Goal: Book appointment/travel/reservation

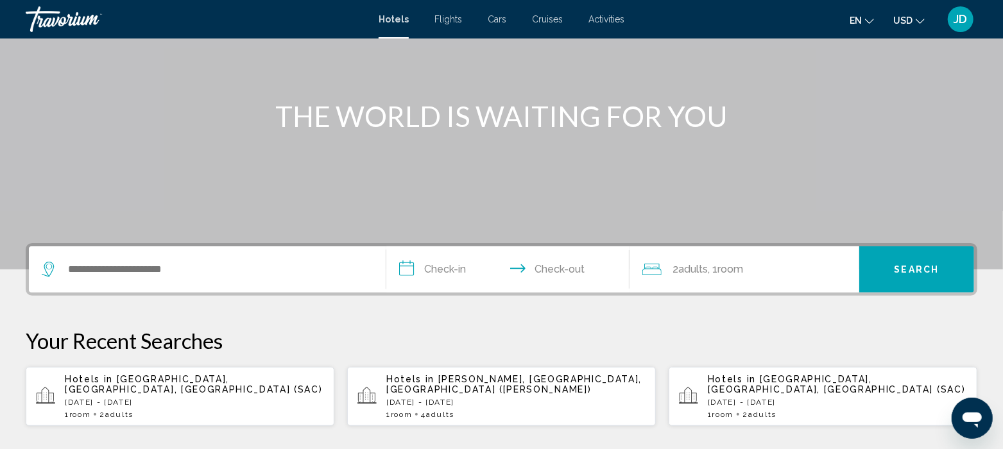
scroll to position [119, 0]
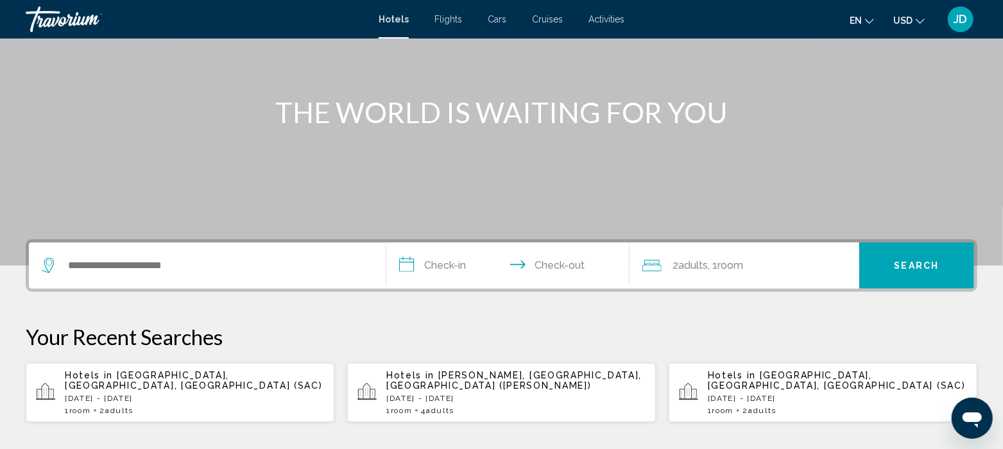
click at [186, 394] on p "[DATE] - [DATE]" at bounding box center [194, 398] width 259 height 9
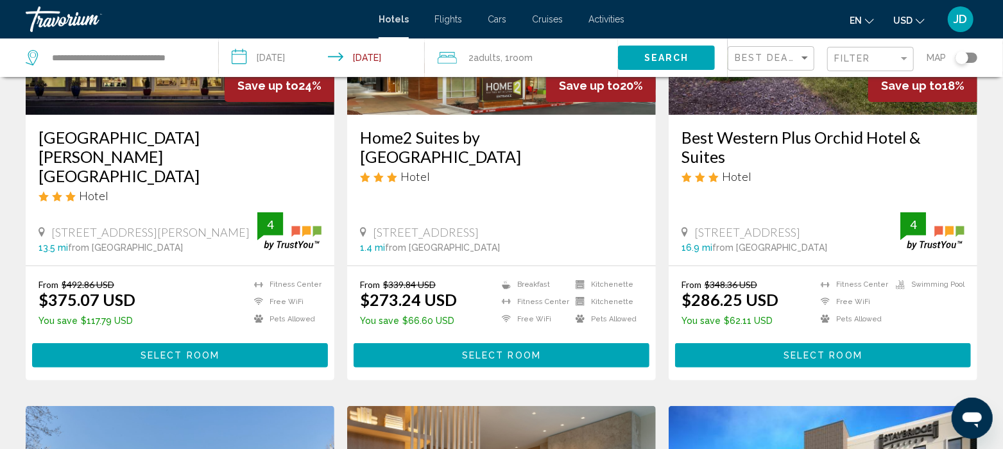
scroll to position [214, 0]
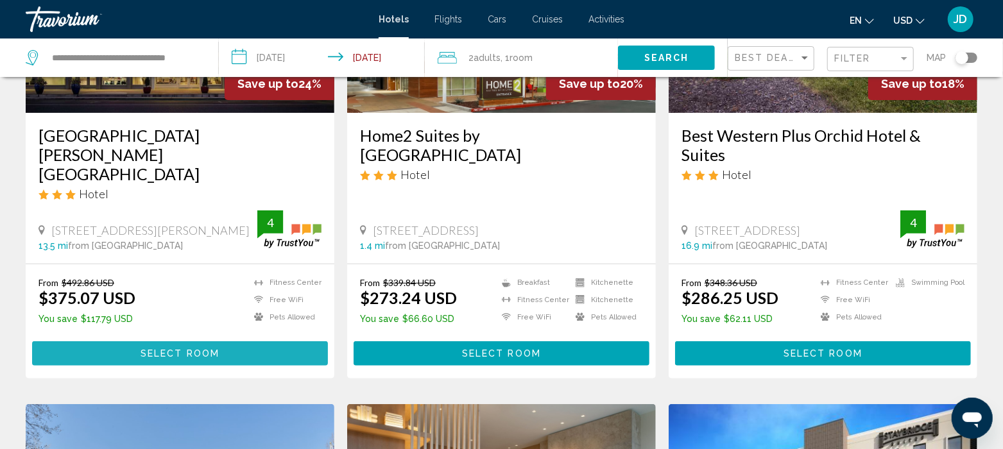
click at [191, 342] on button "Select Room" at bounding box center [180, 354] width 296 height 24
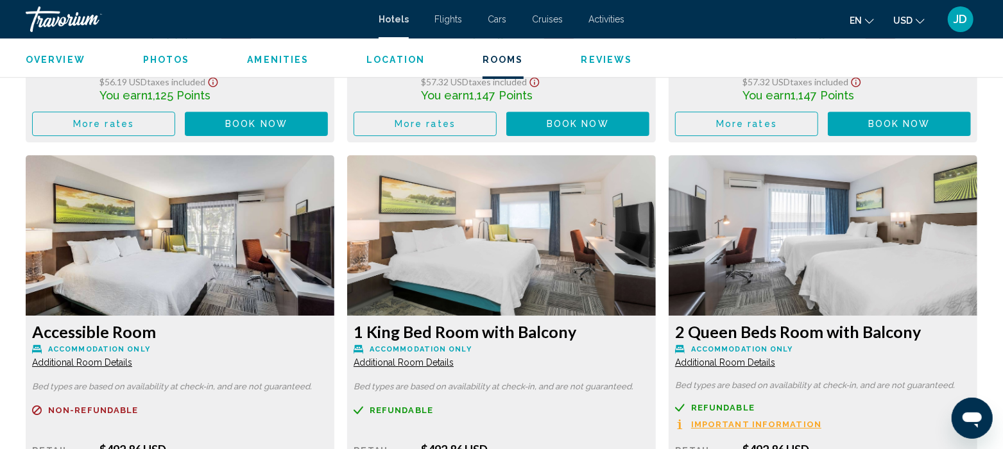
scroll to position [2518, 0]
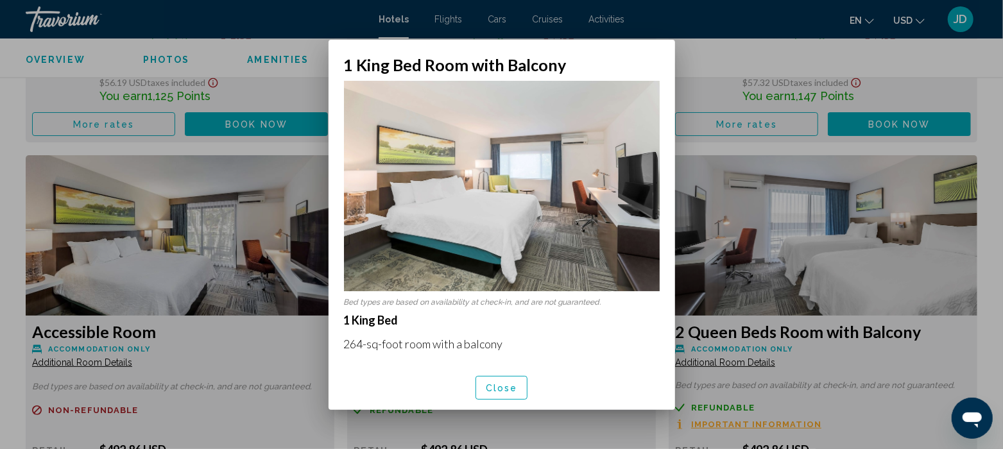
click at [497, 388] on span "Close" at bounding box center [502, 388] width 32 height 10
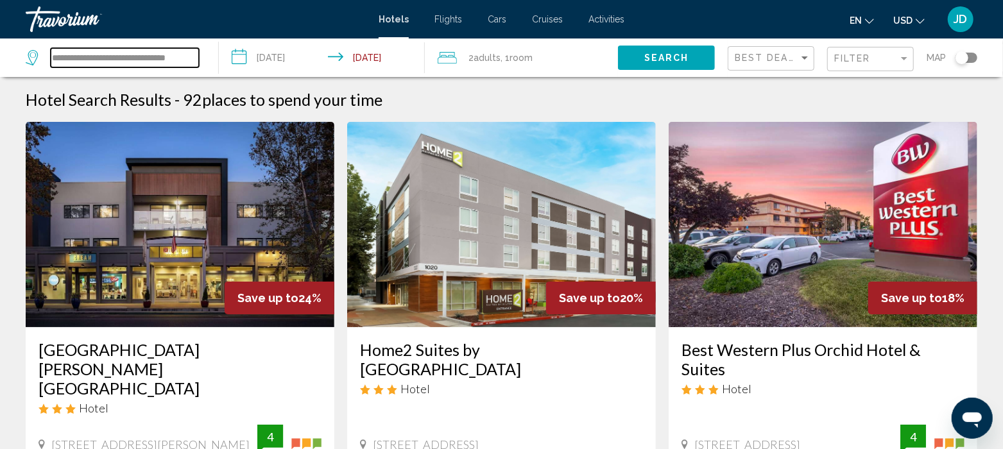
click at [95, 51] on input "**********" at bounding box center [125, 57] width 148 height 19
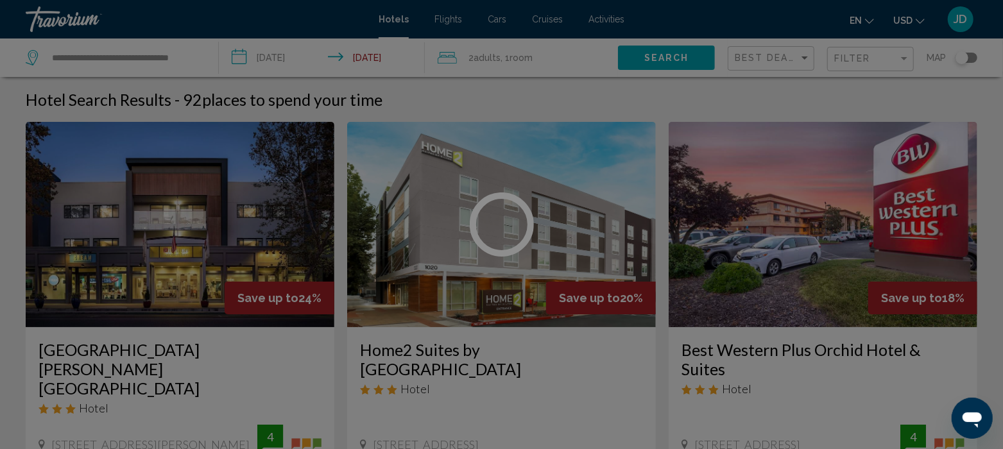
click at [115, 58] on div at bounding box center [501, 224] width 1003 height 449
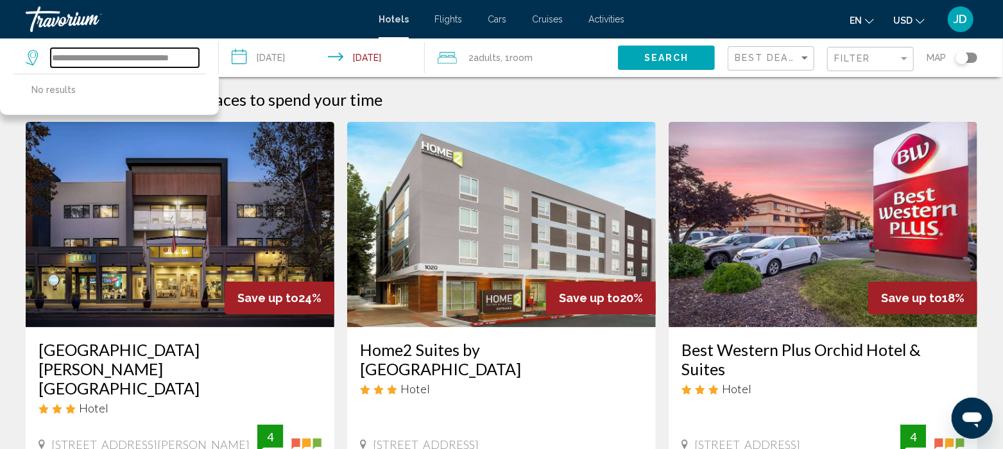
click at [131, 53] on input "**********" at bounding box center [125, 57] width 148 height 19
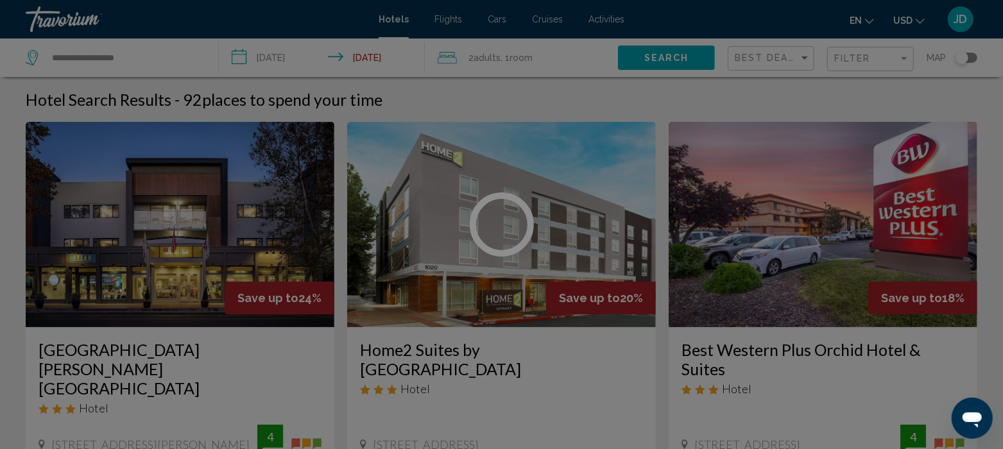
click at [155, 65] on div at bounding box center [501, 224] width 1003 height 449
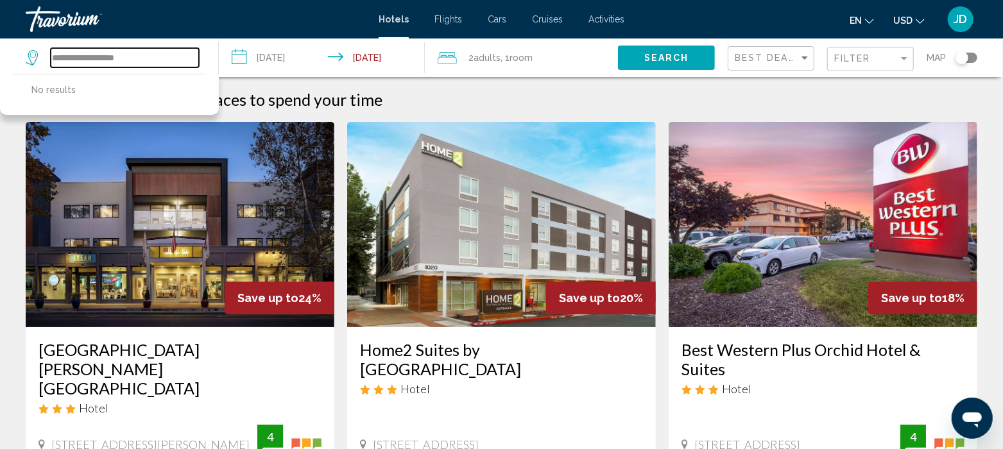
click at [140, 63] on input "**********" at bounding box center [125, 57] width 148 height 19
type input "*"
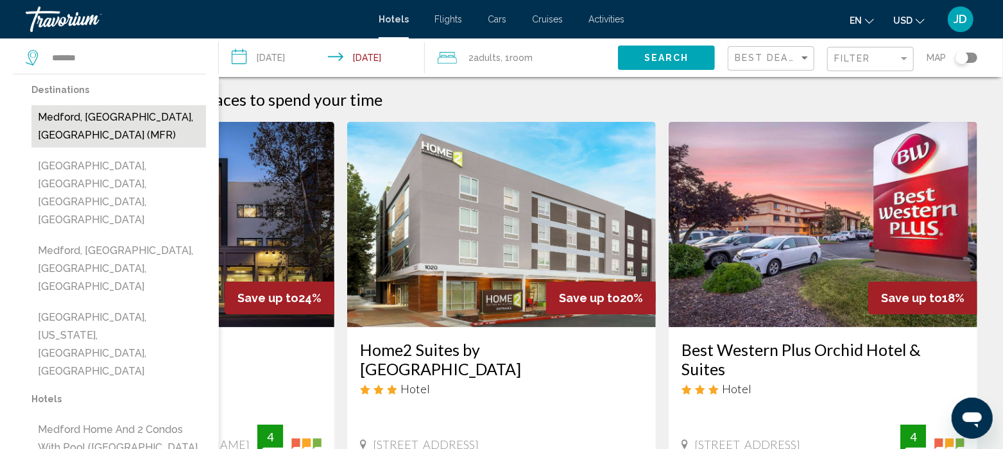
click at [87, 119] on button "Medford, [GEOGRAPHIC_DATA], [GEOGRAPHIC_DATA] (MFR)" at bounding box center [118, 126] width 175 height 42
type input "**********"
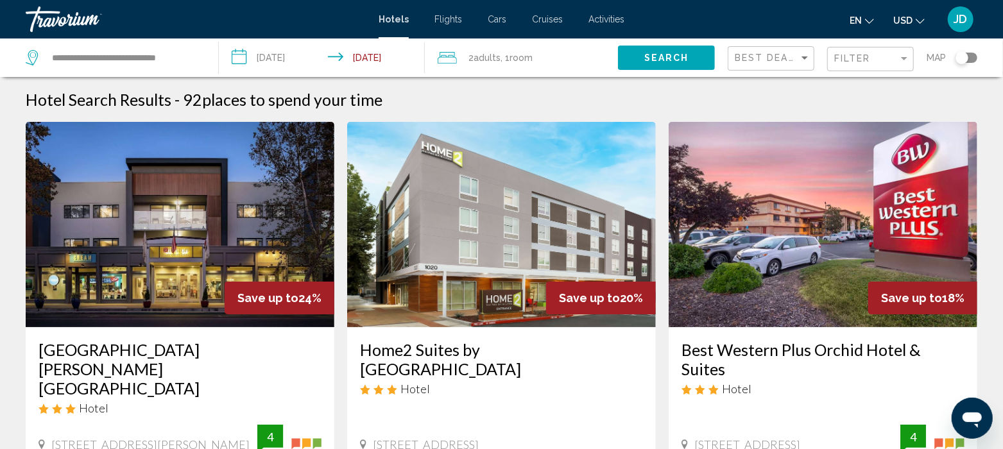
click at [308, 56] on input "**********" at bounding box center [324, 60] width 211 height 42
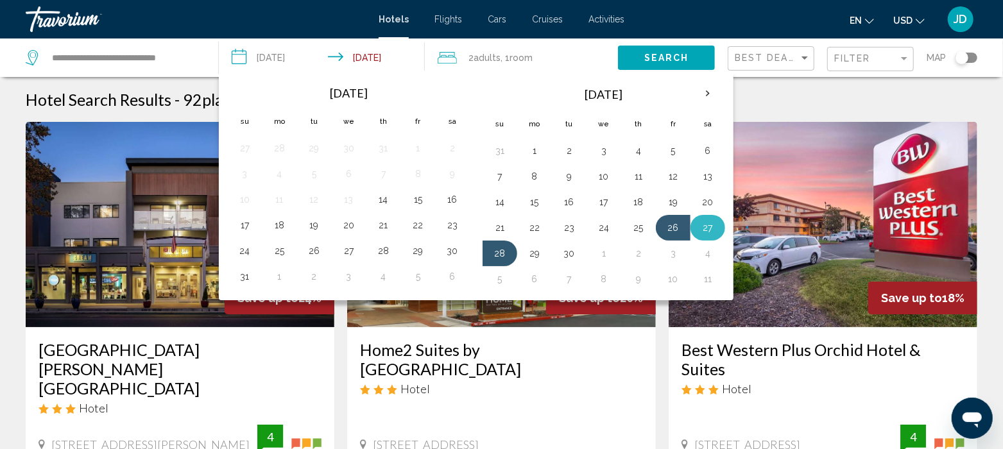
click at [705, 225] on button "27" at bounding box center [708, 228] width 21 height 18
click at [493, 253] on button "28" at bounding box center [500, 254] width 21 height 18
type input "**********"
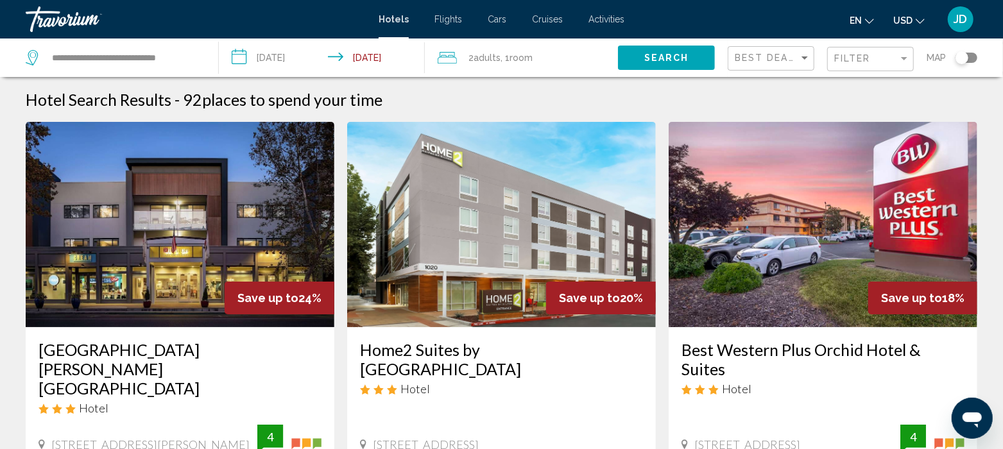
click at [660, 53] on span "Search" at bounding box center [667, 58] width 45 height 10
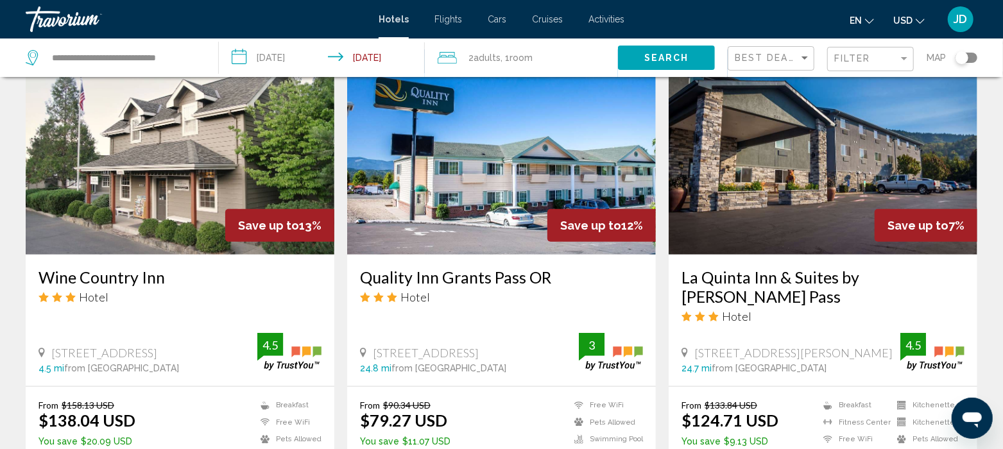
scroll to position [544, 0]
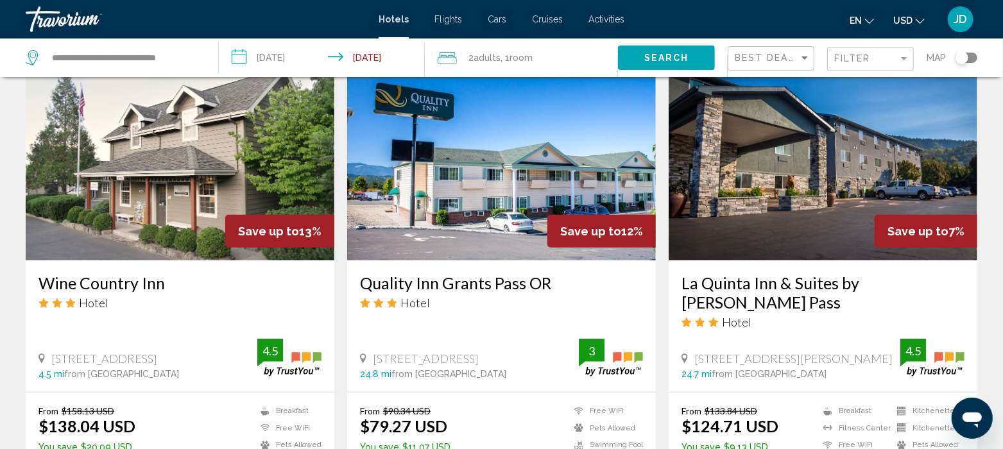
click at [161, 164] on img "Main content" at bounding box center [180, 157] width 309 height 205
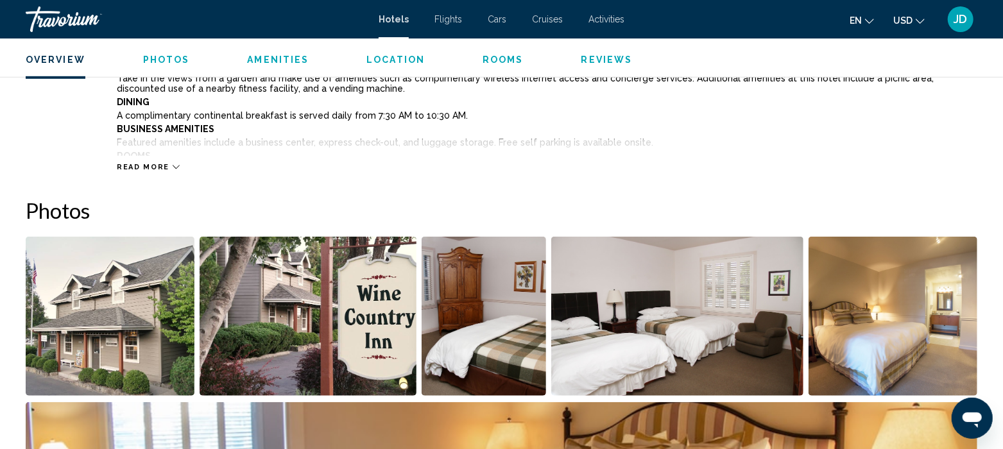
scroll to position [512, 0]
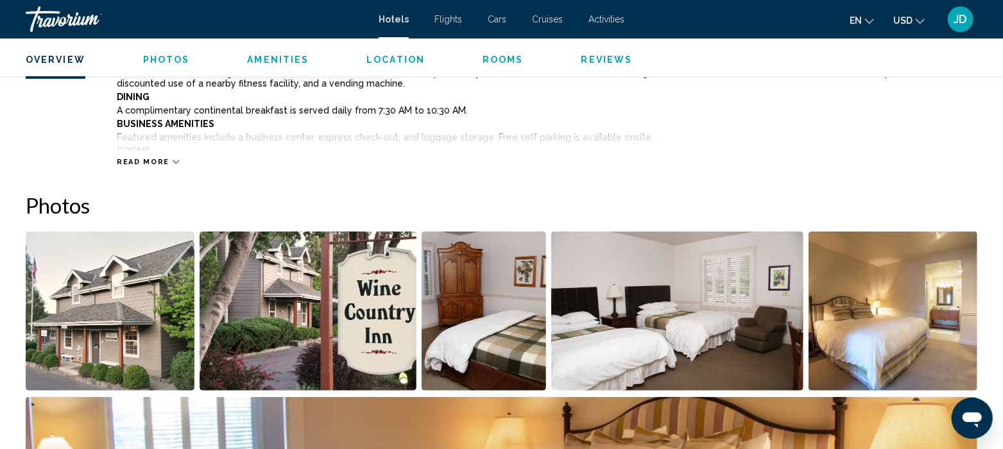
click at [144, 326] on img "Open full-screen image slider" at bounding box center [110, 311] width 169 height 159
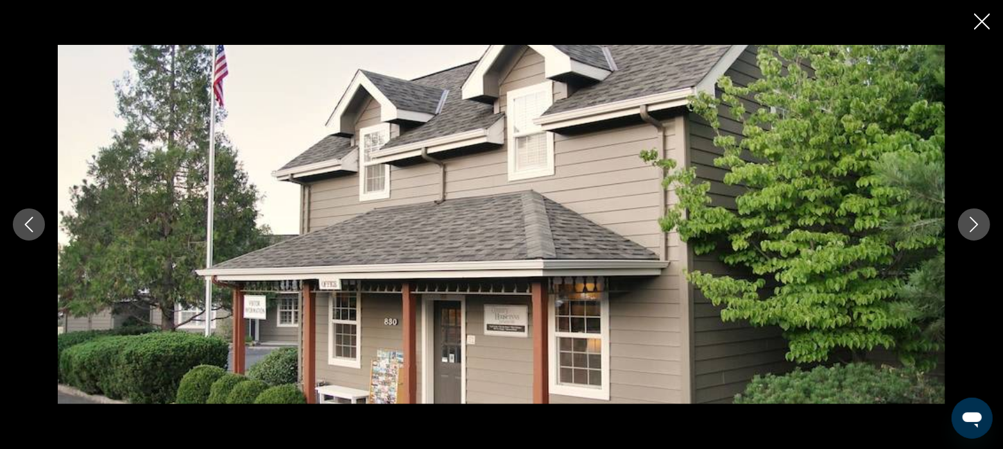
click at [966, 234] on button "Next image" at bounding box center [975, 225] width 32 height 32
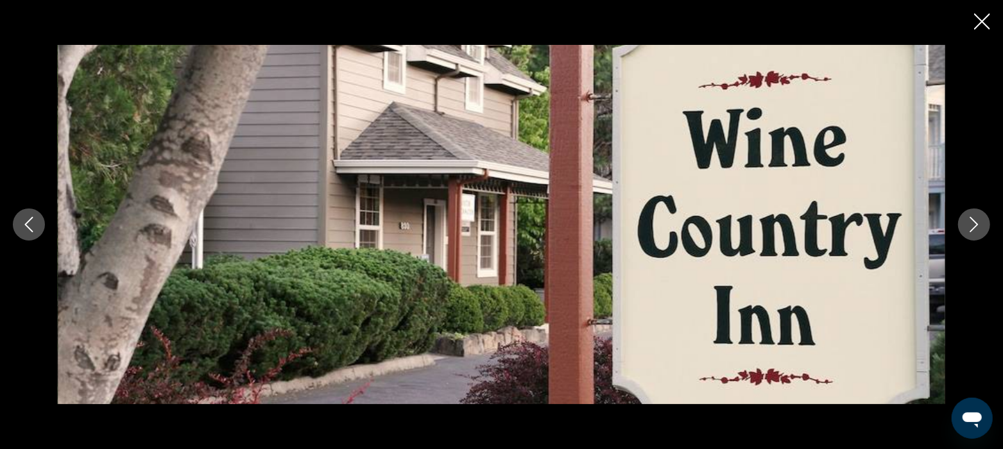
click at [975, 225] on icon "Next image" at bounding box center [974, 224] width 15 height 15
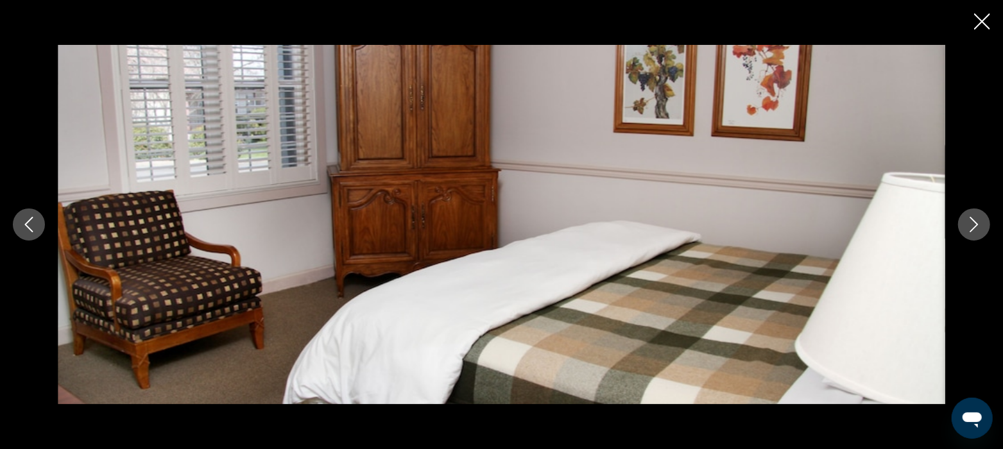
click at [969, 235] on button "Next image" at bounding box center [975, 225] width 32 height 32
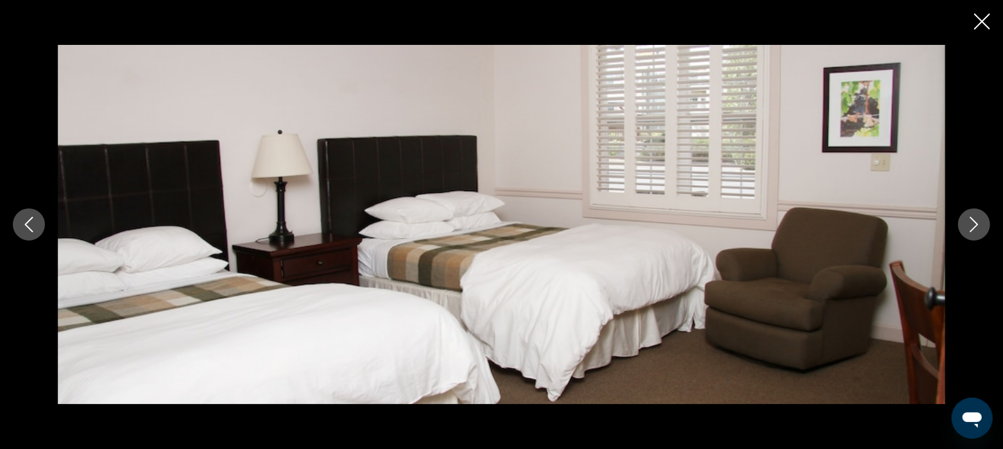
click at [974, 234] on button "Next image" at bounding box center [975, 225] width 32 height 32
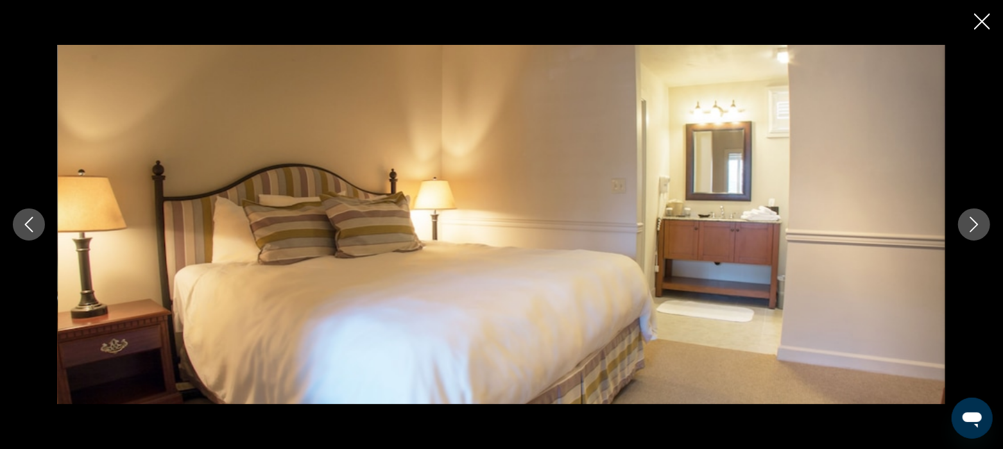
click at [973, 234] on button "Next image" at bounding box center [975, 225] width 32 height 32
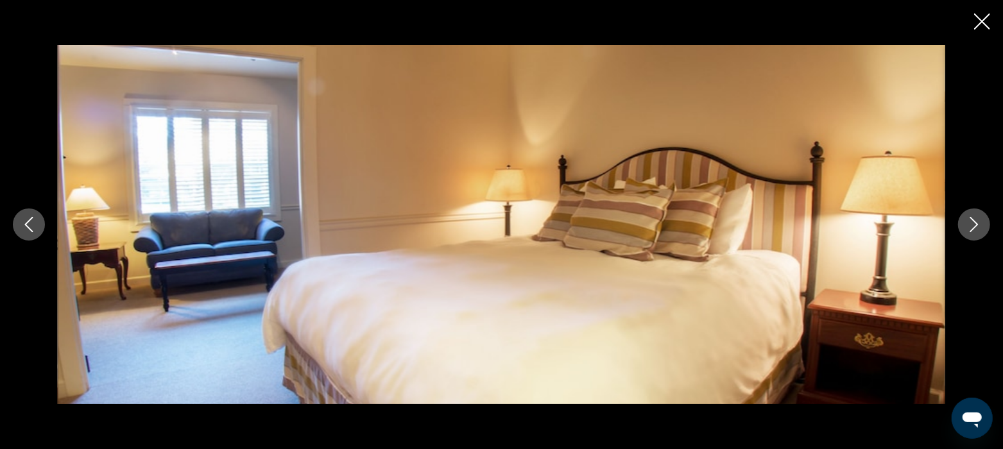
click at [969, 236] on button "Next image" at bounding box center [975, 225] width 32 height 32
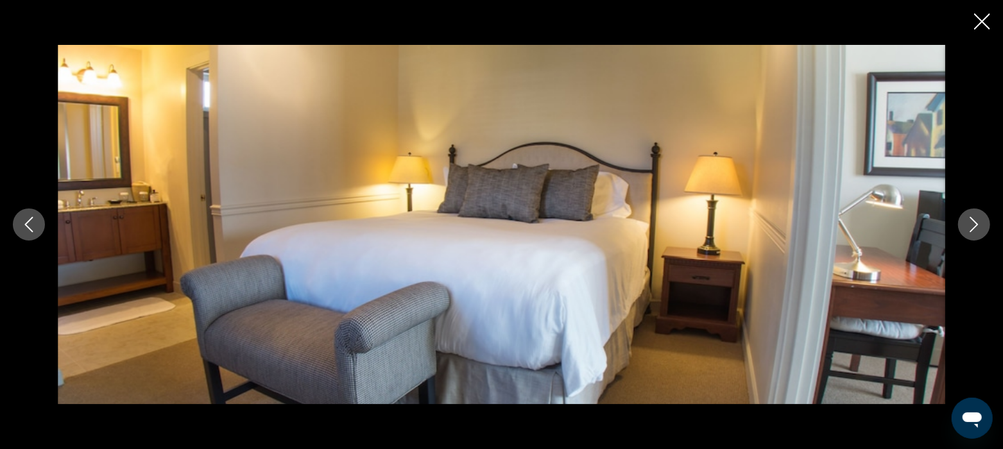
click at [971, 234] on button "Next image" at bounding box center [975, 225] width 32 height 32
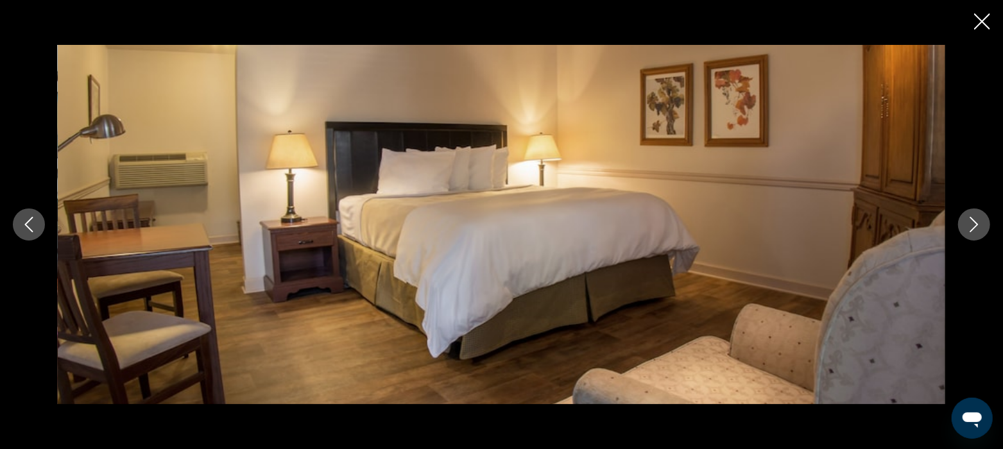
click at [971, 234] on button "Next image" at bounding box center [975, 225] width 32 height 32
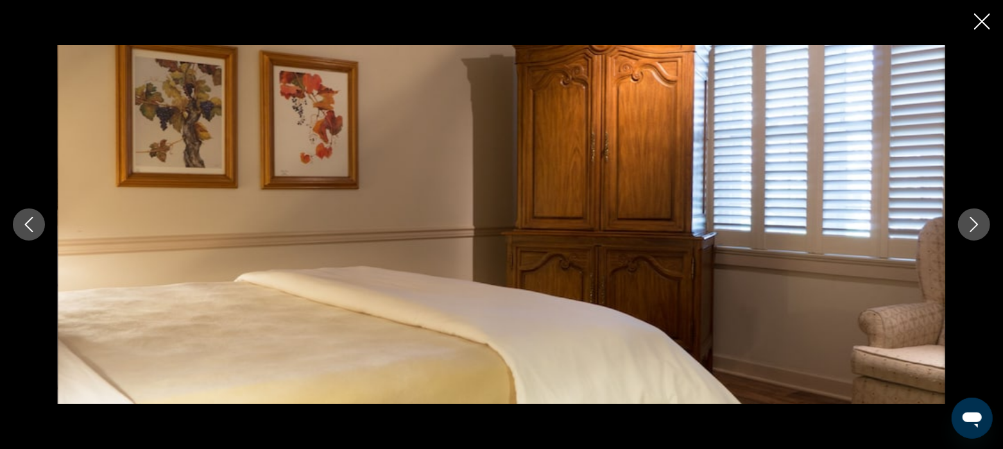
click at [975, 227] on icon "Next image" at bounding box center [974, 224] width 15 height 15
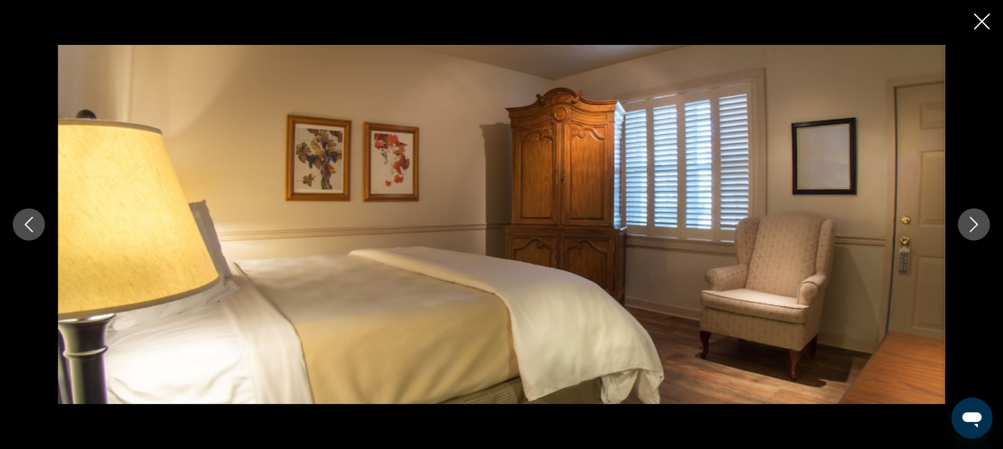
click at [975, 226] on icon "Next image" at bounding box center [974, 224] width 15 height 15
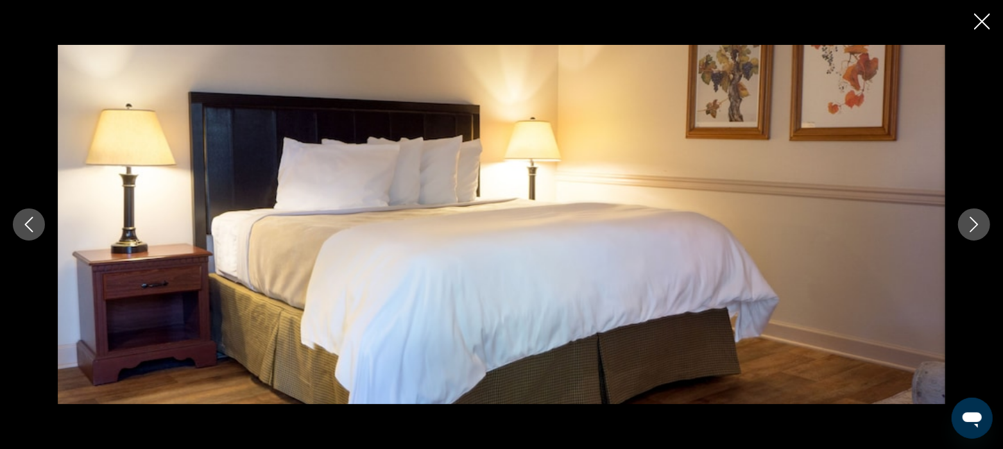
click at [975, 227] on icon "Next image" at bounding box center [974, 224] width 15 height 15
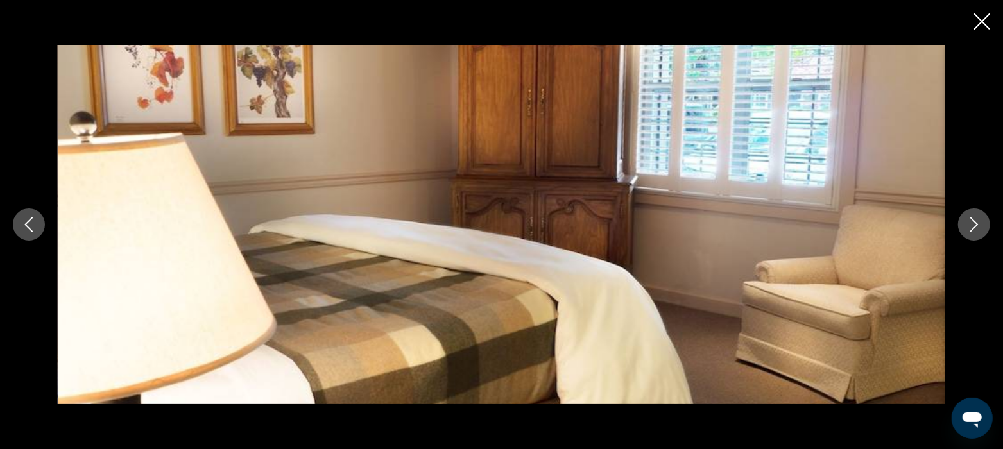
click at [973, 234] on button "Next image" at bounding box center [975, 225] width 32 height 32
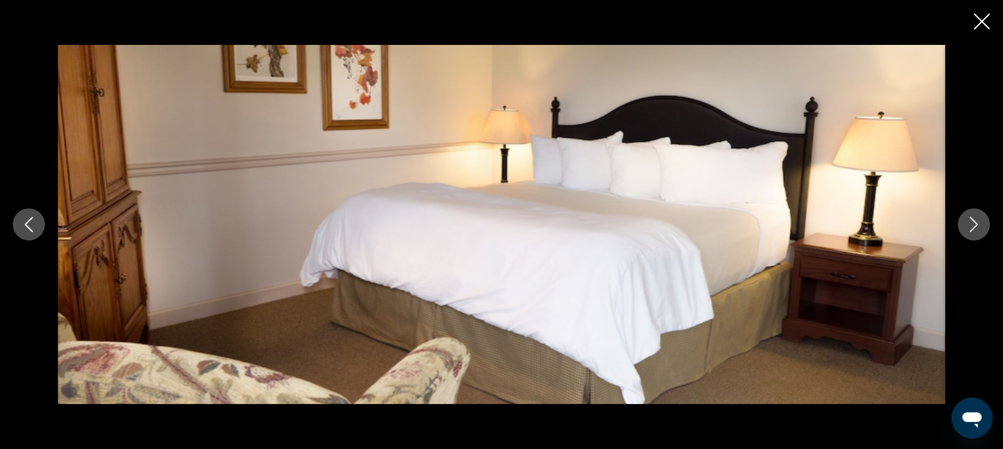
click at [978, 21] on icon "Close slideshow" at bounding box center [983, 21] width 16 height 16
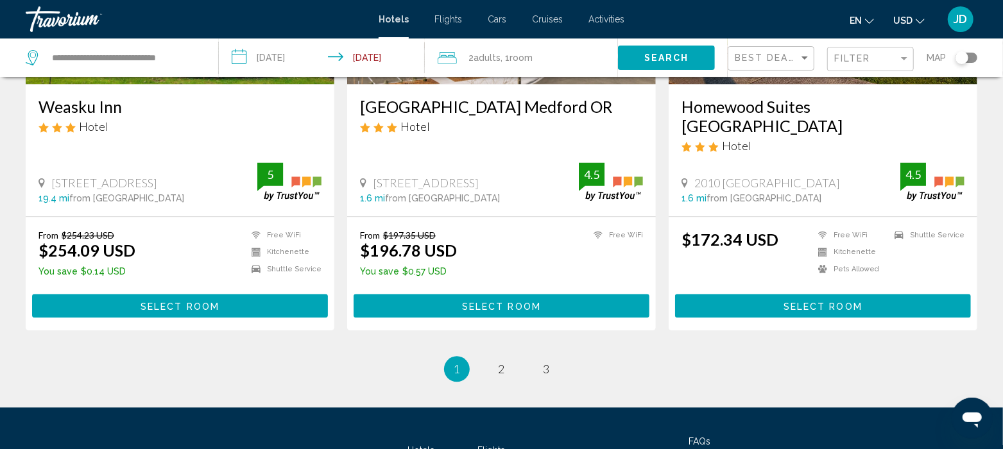
scroll to position [1676, 0]
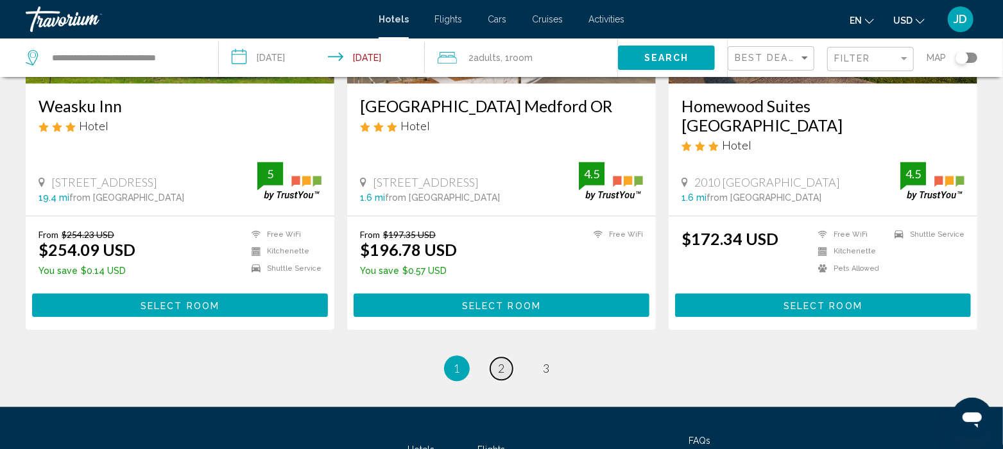
click at [501, 361] on span "2" at bounding box center [502, 368] width 6 height 14
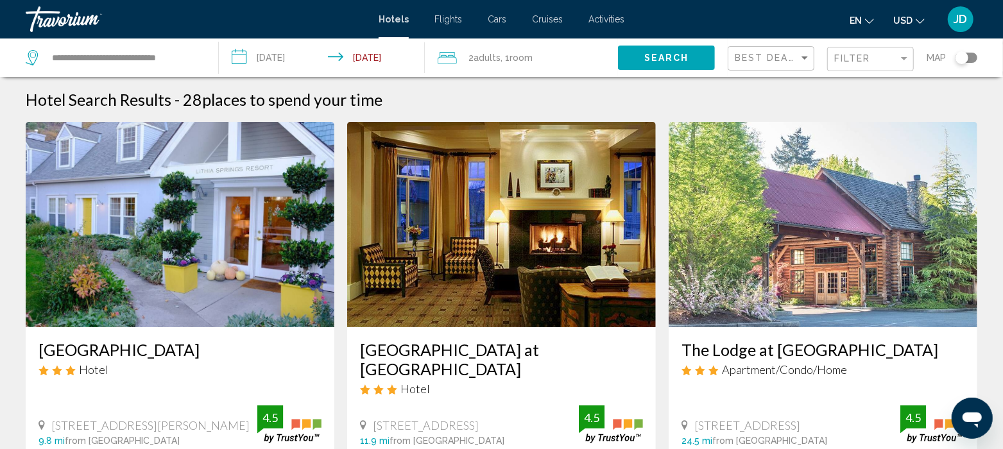
click at [610, 24] on span "Activities" at bounding box center [607, 19] width 36 height 10
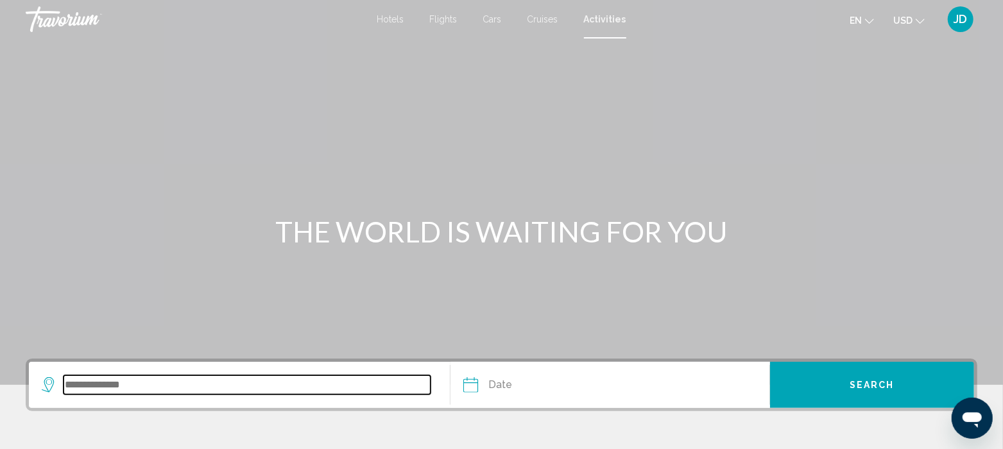
click at [123, 393] on input "Search widget" at bounding box center [247, 385] width 367 height 19
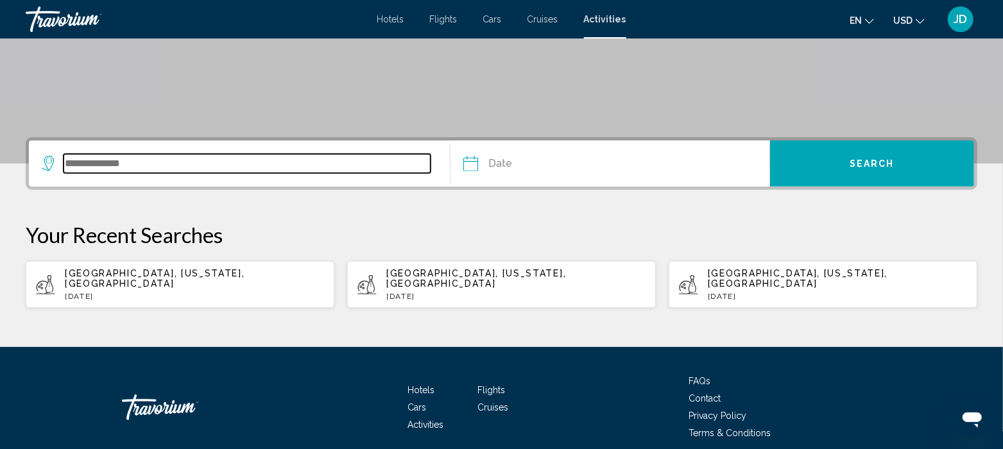
scroll to position [266, 0]
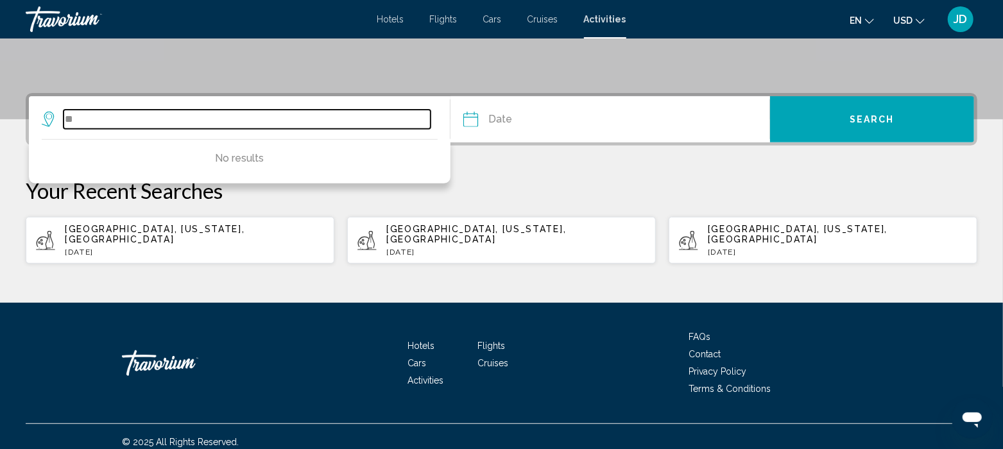
type input "*"
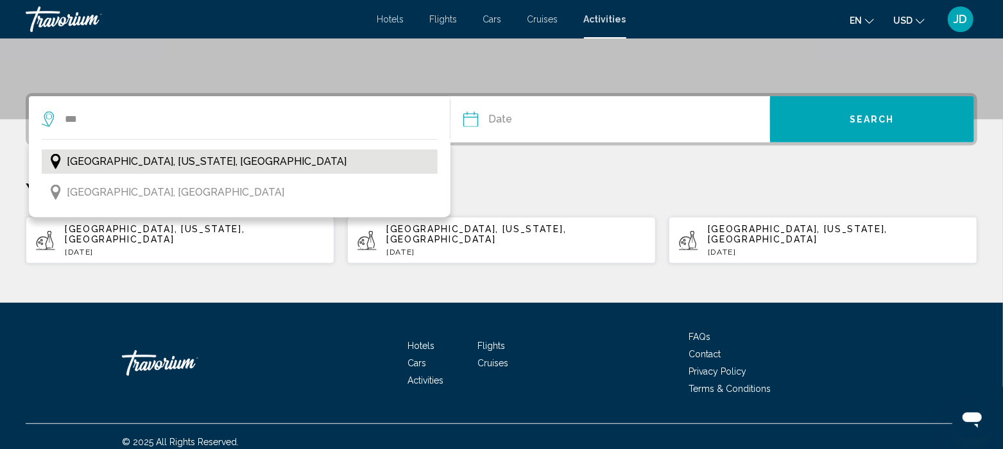
click at [137, 159] on span "[GEOGRAPHIC_DATA], [US_STATE], [GEOGRAPHIC_DATA]" at bounding box center [207, 162] width 280 height 18
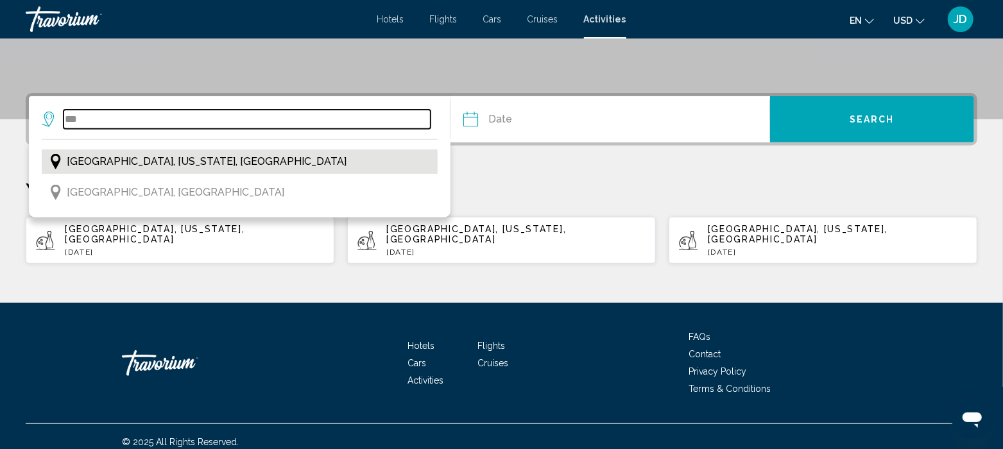
type input "**********"
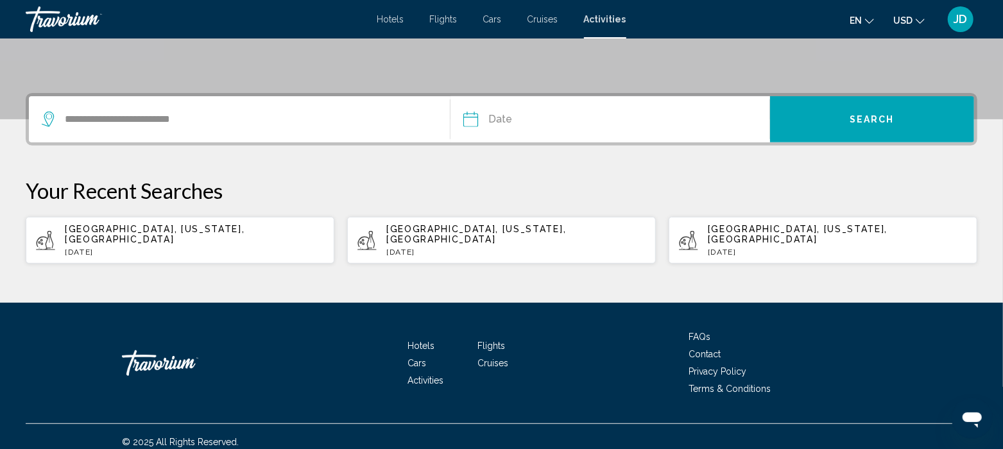
click at [539, 121] on input "Date" at bounding box center [539, 121] width 158 height 50
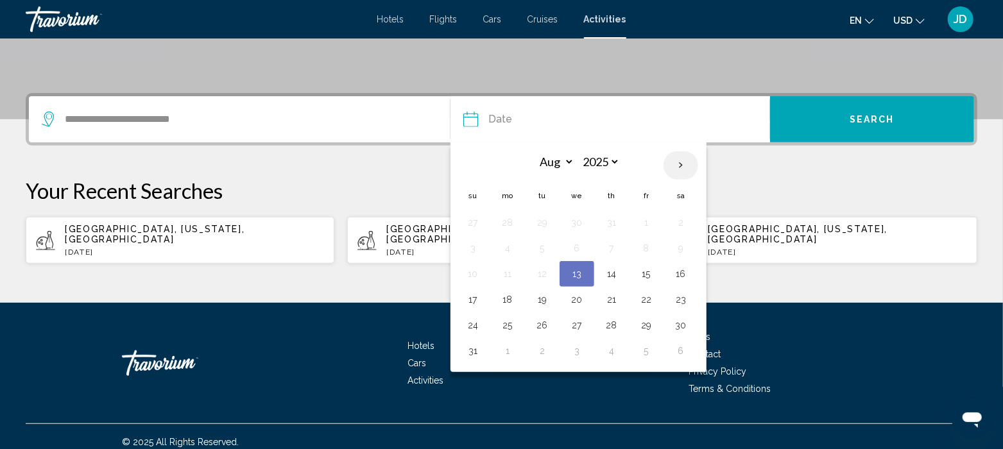
click at [682, 162] on th "Next month" at bounding box center [681, 166] width 35 height 28
select select "*"
click at [471, 326] on button "28" at bounding box center [473, 326] width 21 height 18
type input "**********"
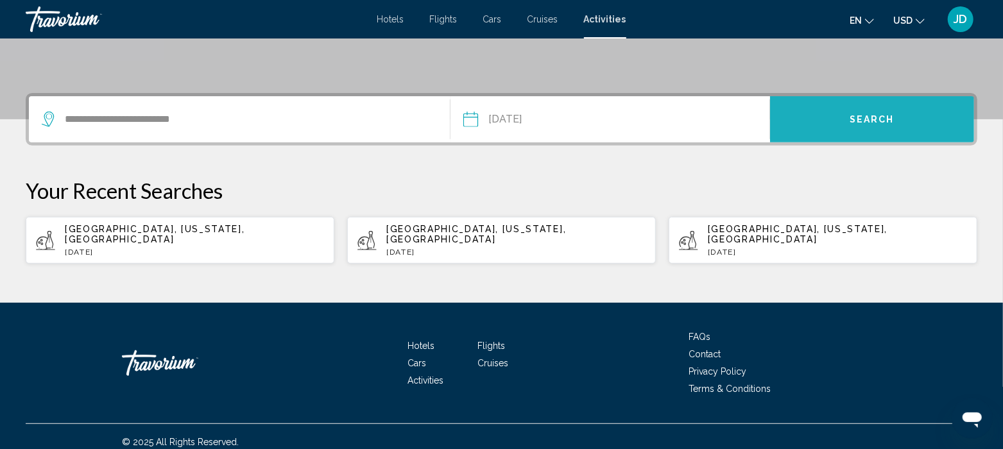
click at [853, 125] on button "Search" at bounding box center [872, 119] width 204 height 46
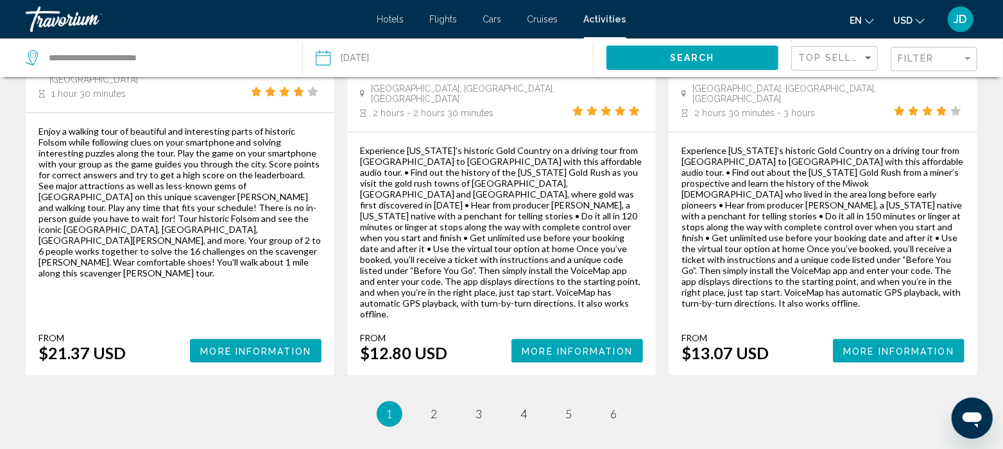
scroll to position [2103, 0]
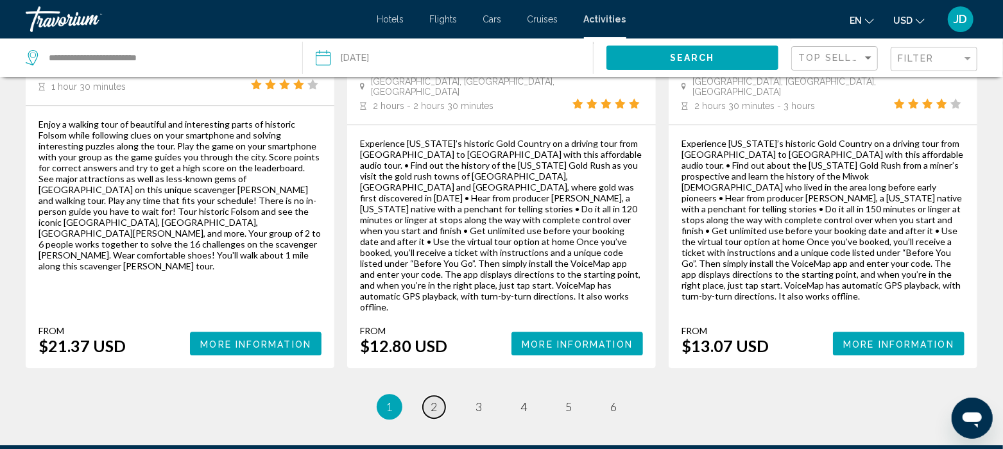
click at [437, 400] on span "2" at bounding box center [434, 407] width 6 height 14
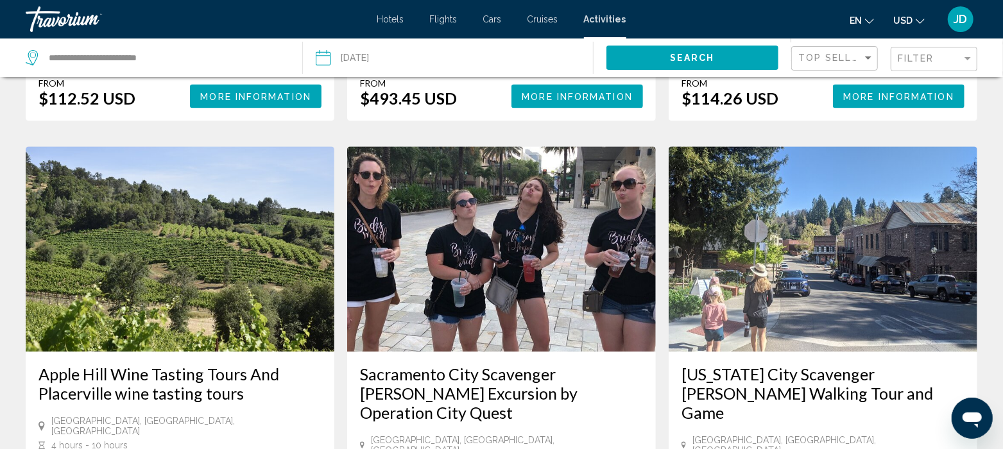
scroll to position [1750, 0]
